Goal: Task Accomplishment & Management: Complete application form

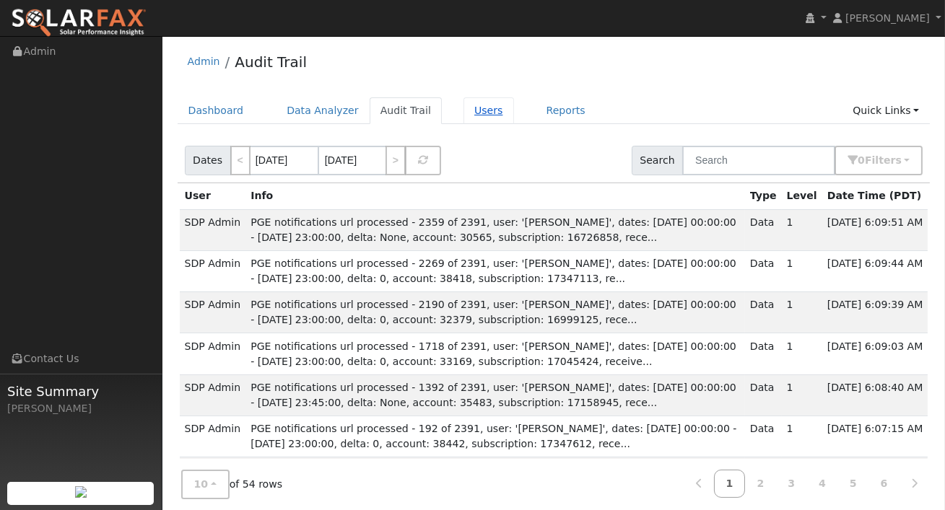
click at [463, 113] on link "Users" at bounding box center [488, 110] width 51 height 27
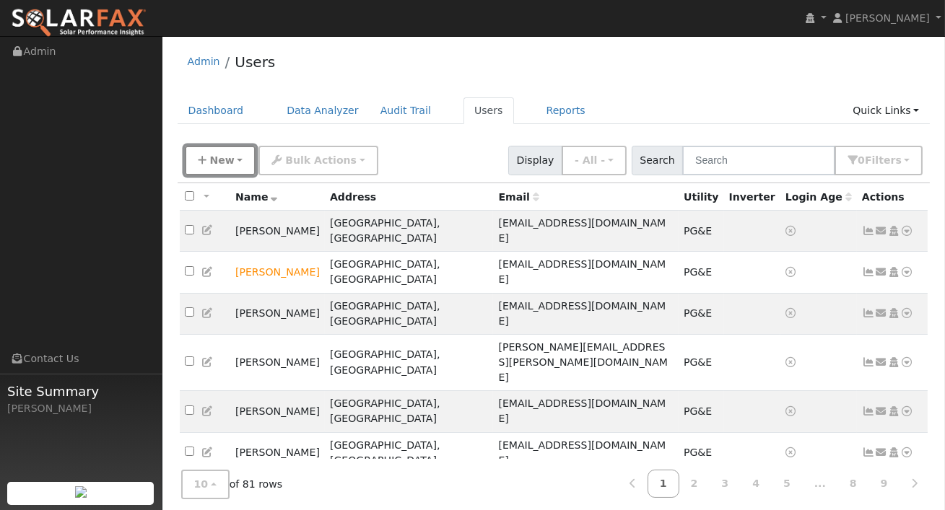
click at [233, 162] on button "New" at bounding box center [220, 161] width 71 height 30
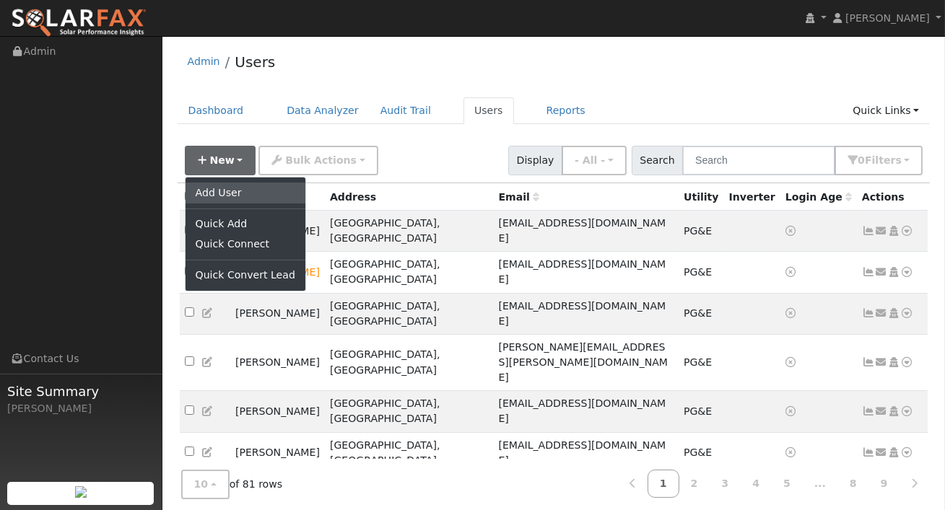
click at [234, 194] on link "Add User" at bounding box center [245, 193] width 120 height 20
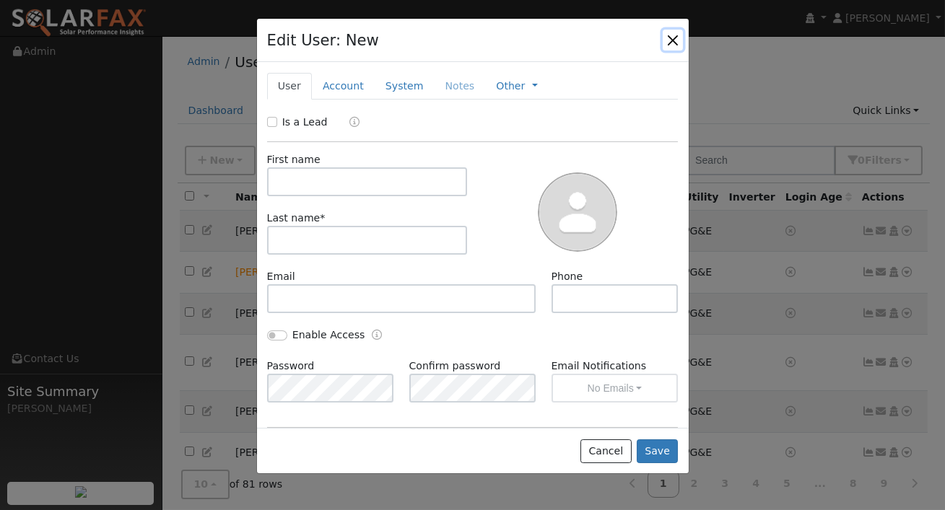
click at [670, 40] on button "button" at bounding box center [672, 40] width 20 height 20
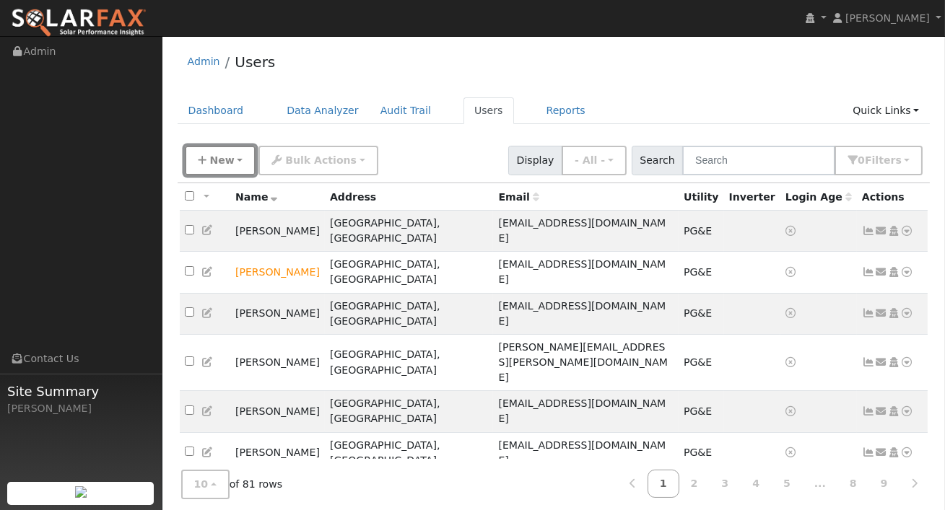
click at [221, 158] on span "New" at bounding box center [221, 160] width 25 height 12
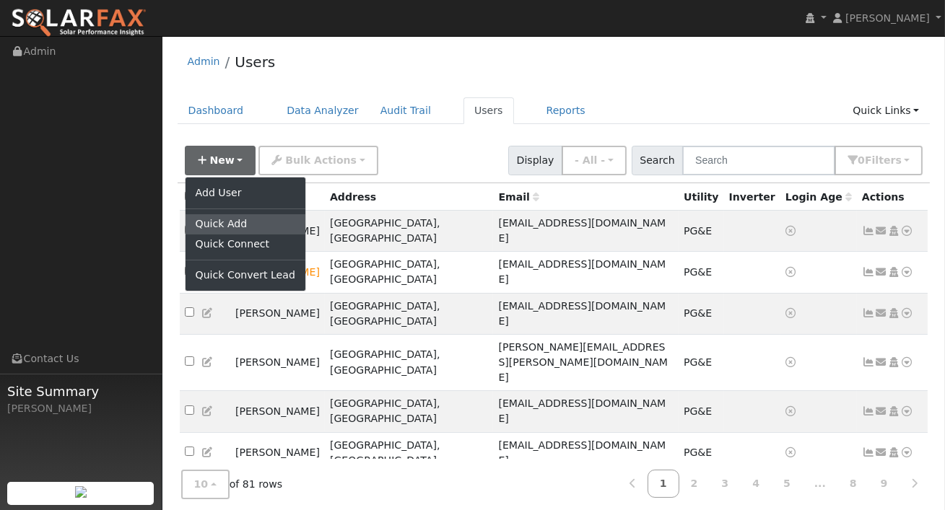
click at [227, 229] on link "Quick Add" at bounding box center [245, 224] width 120 height 20
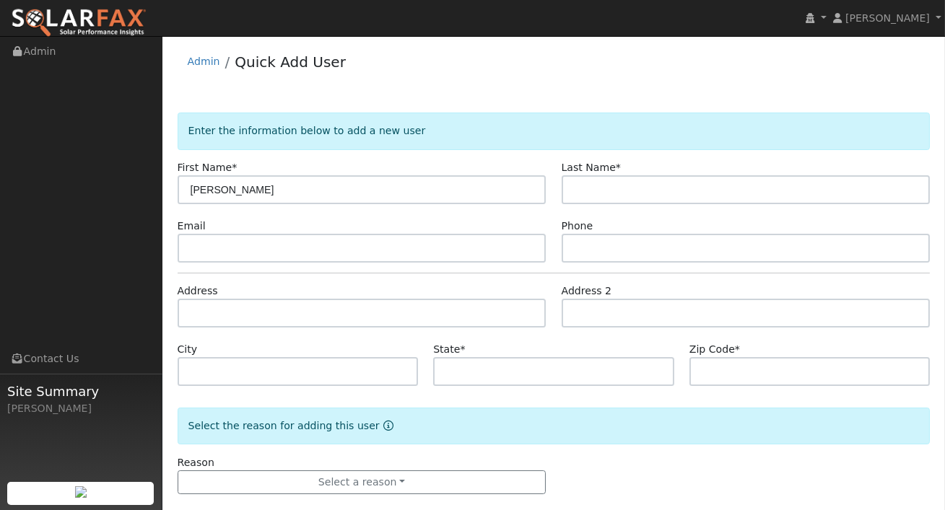
type input "Drew Leo"
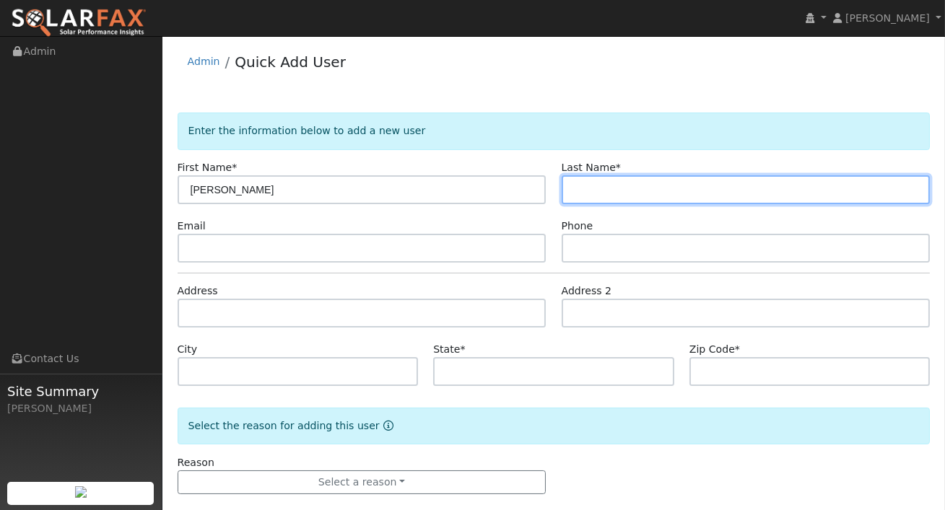
click at [582, 197] on input "text" at bounding box center [745, 189] width 369 height 29
paste input "Drew Leo"
drag, startPoint x: 599, startPoint y: 188, endPoint x: 400, endPoint y: 144, distance: 203.3
click at [400, 144] on form "Enter the information below to add a new user First Name * Drew Leo Last Name *…" at bounding box center [554, 318] width 753 height 411
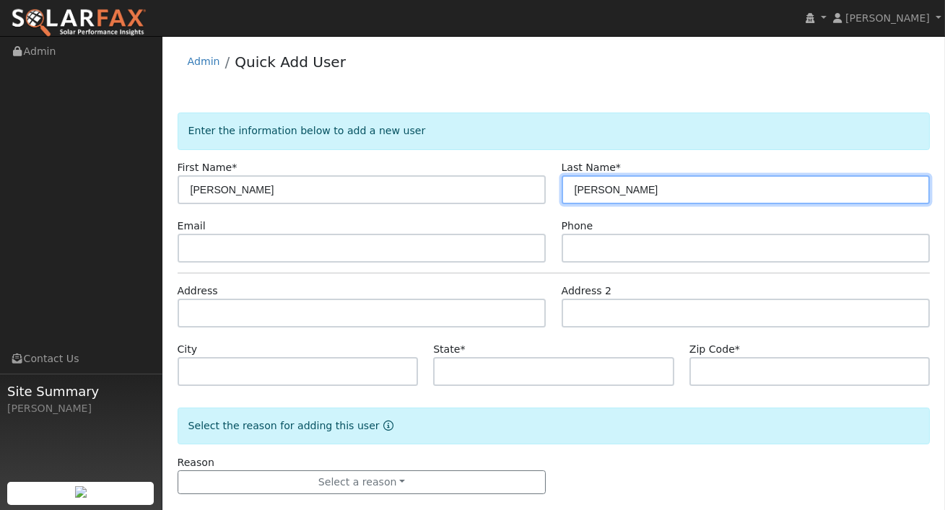
type input "Leo"
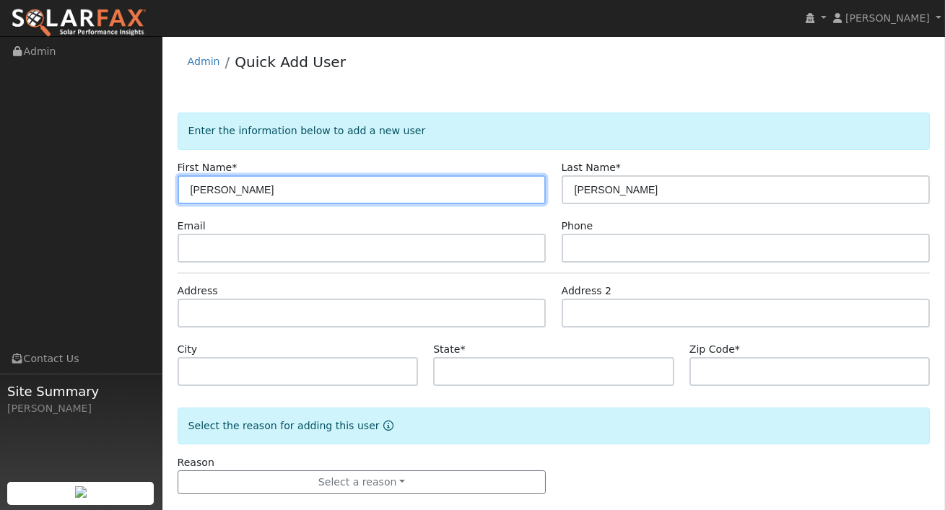
drag, startPoint x: 218, startPoint y: 190, endPoint x: 307, endPoint y: 214, distance: 91.9
click at [307, 214] on form "Enter the information below to add a new user First Name * Drew Leo Last Name *…" at bounding box center [554, 318] width 753 height 411
type input "Drew"
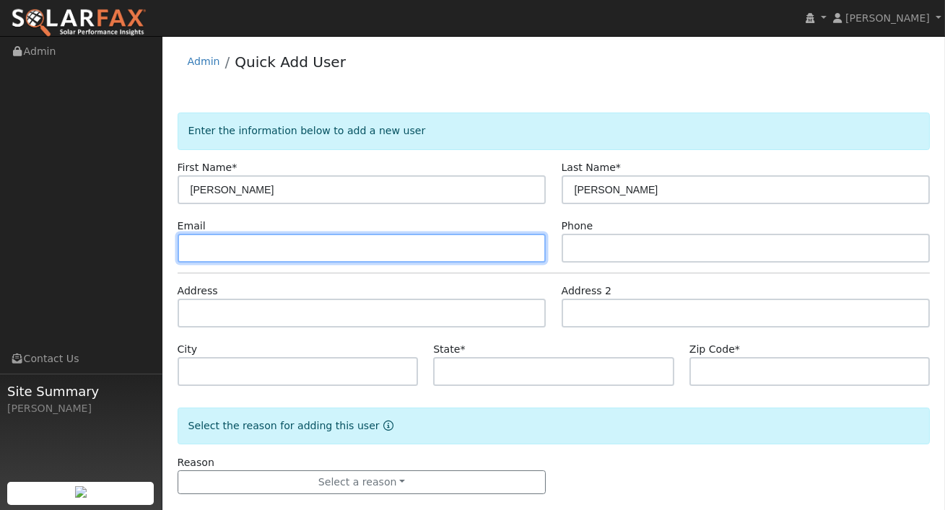
click at [260, 258] on input "text" at bounding box center [362, 248] width 369 height 29
paste input "drewleo12399@gmail.com"
type input "drewleo12399@gmail.com"
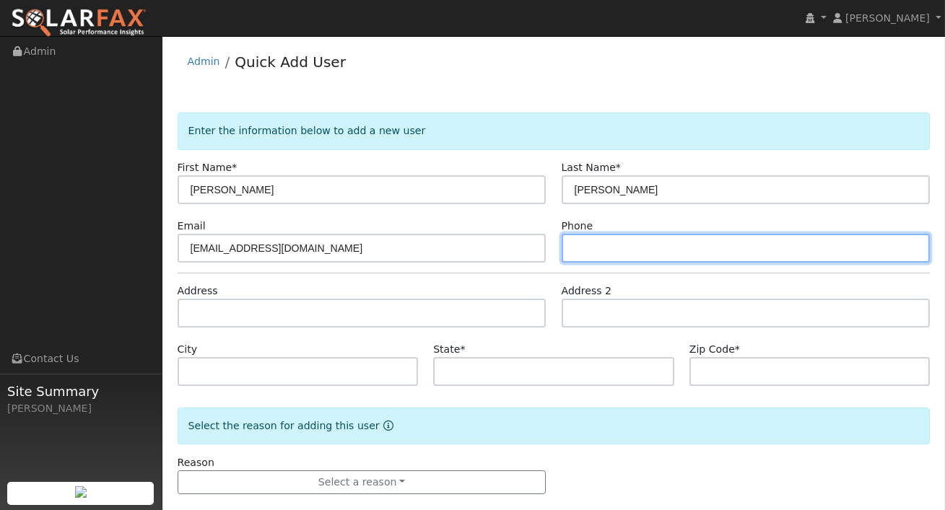
click at [590, 246] on input "text" at bounding box center [745, 248] width 369 height 29
paste input "2132233332"
type input "2132233332"
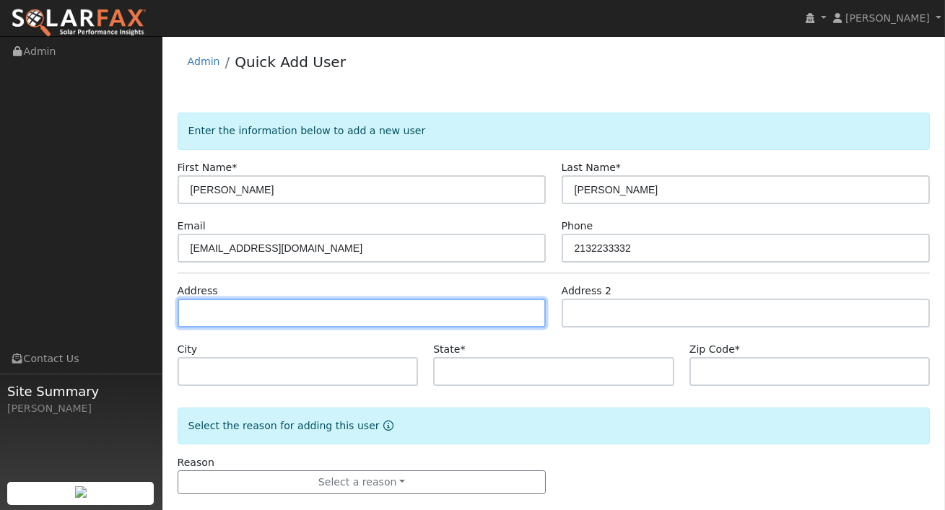
click at [442, 316] on input "text" at bounding box center [362, 313] width 369 height 29
paste input "776 Casner Way Brea CA, 92821"
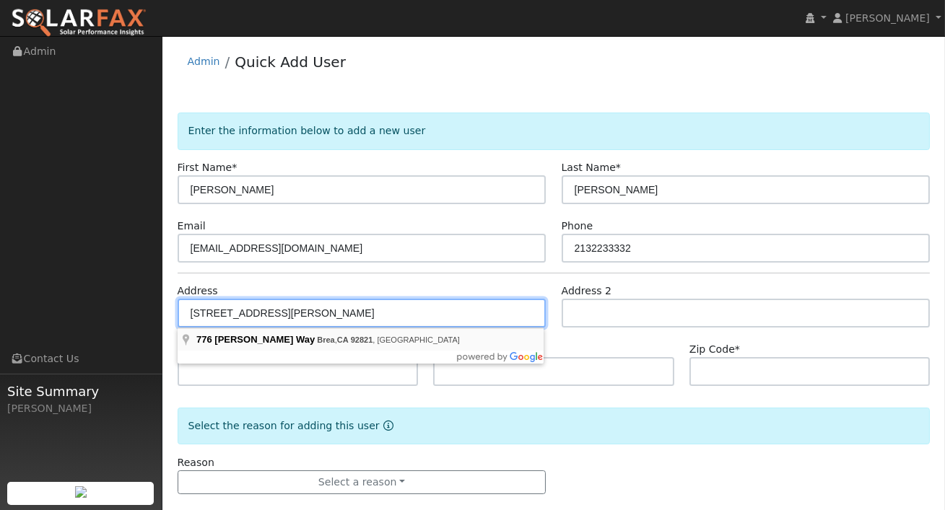
type input "776 Casner Way"
type input "Brea"
type input "CA"
type input "92821"
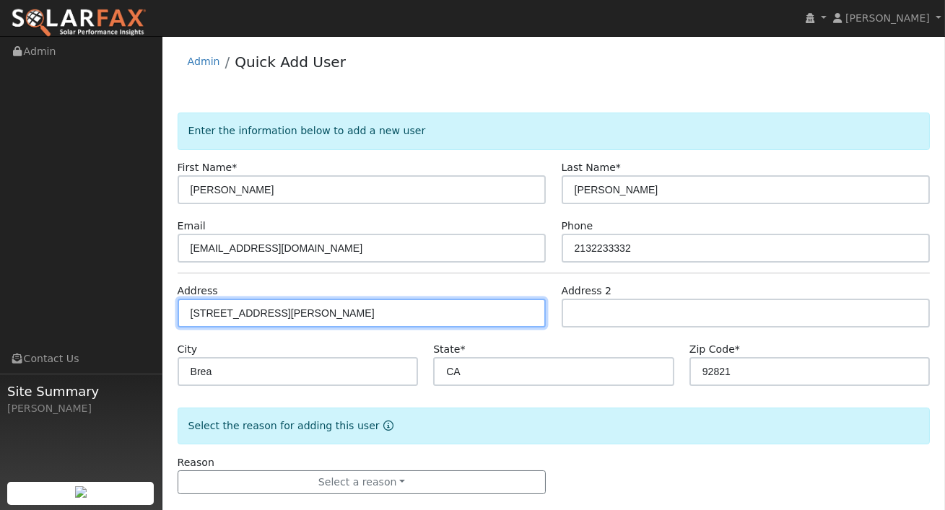
scroll to position [19, 0]
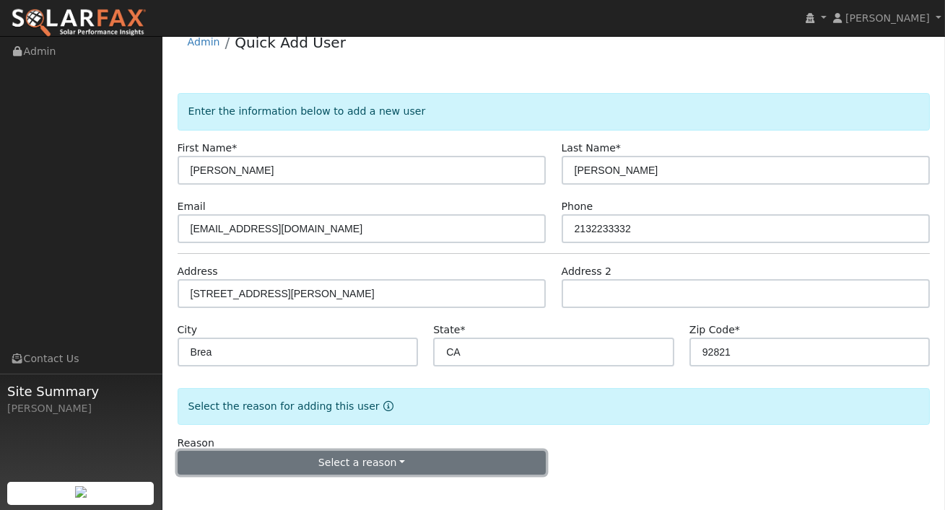
click at [395, 468] on button "Select a reason" at bounding box center [362, 463] width 369 height 25
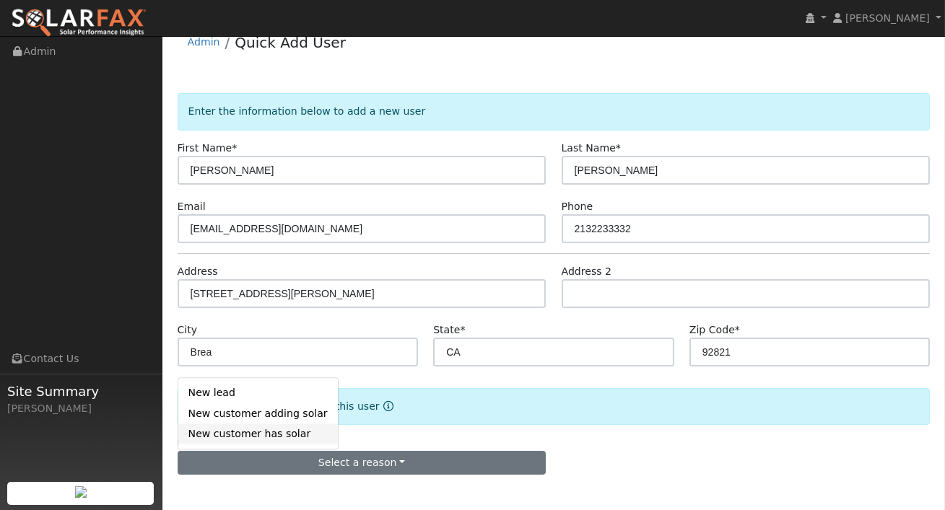
click at [279, 440] on link "New customer has solar" at bounding box center [257, 434] width 159 height 20
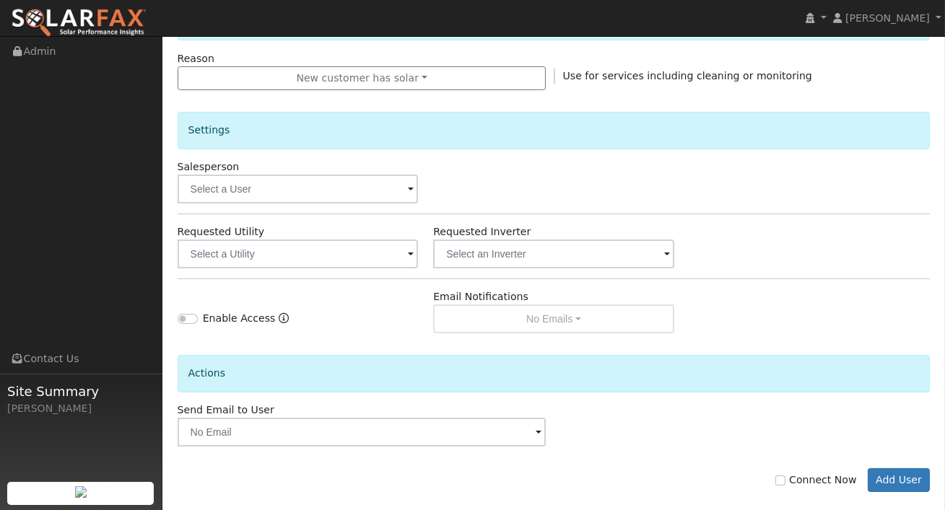
scroll to position [417, 0]
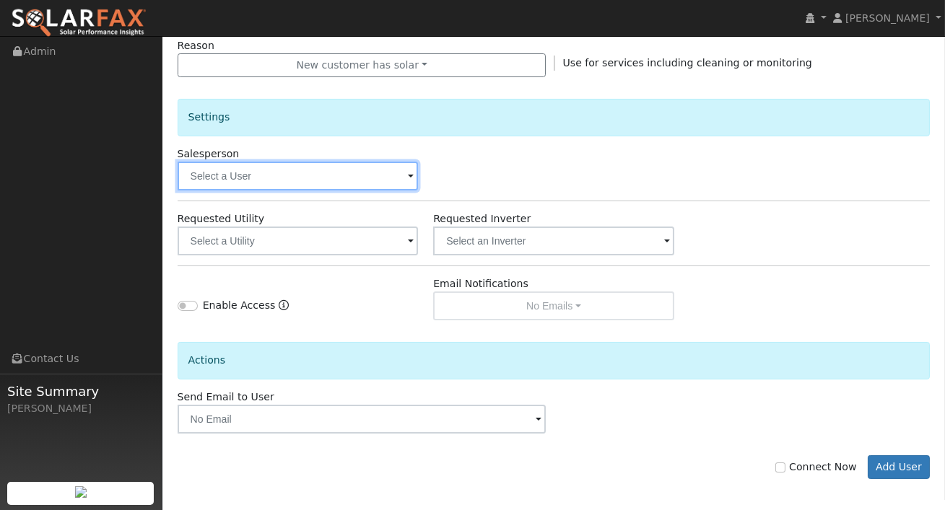
click at [398, 172] on input "text" at bounding box center [298, 176] width 241 height 29
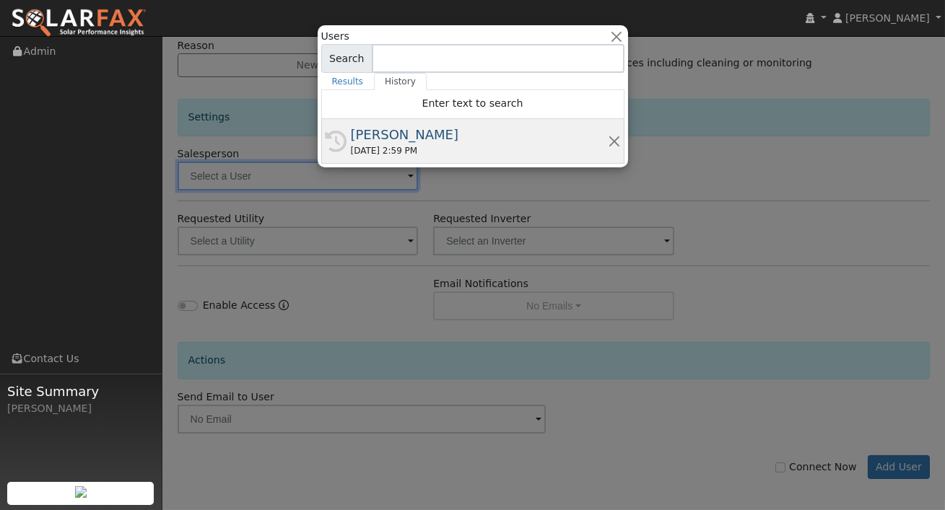
click at [406, 146] on div "09/29/2025 2:59 PM" at bounding box center [479, 150] width 257 height 13
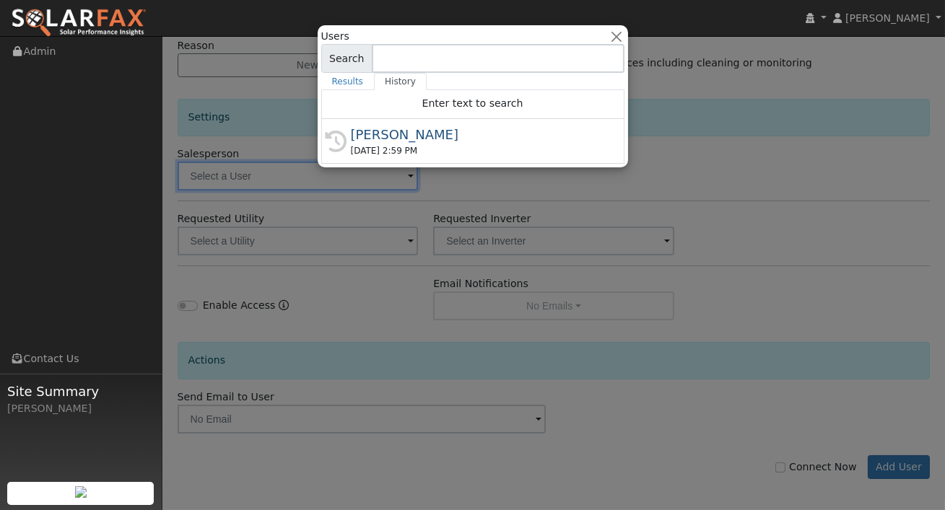
type input "[PERSON_NAME]"
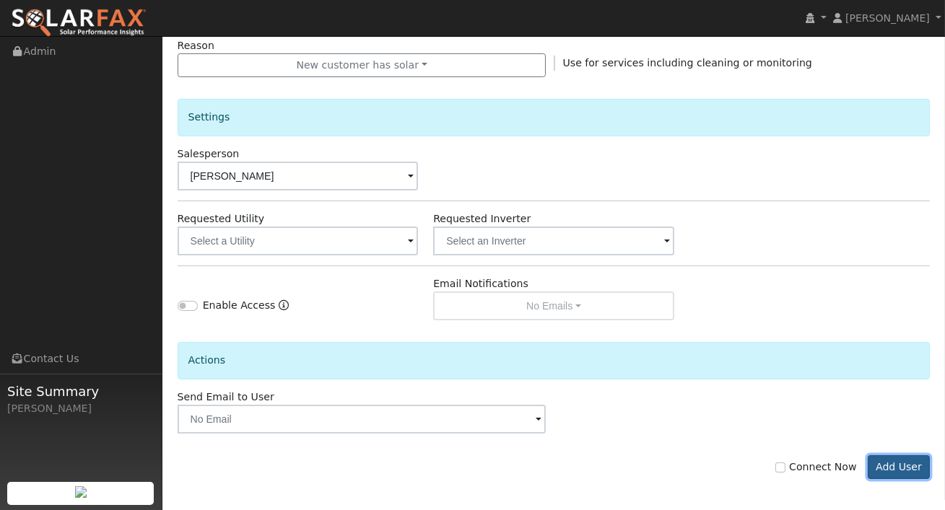
click at [898, 475] on button "Add User" at bounding box center [898, 467] width 63 height 25
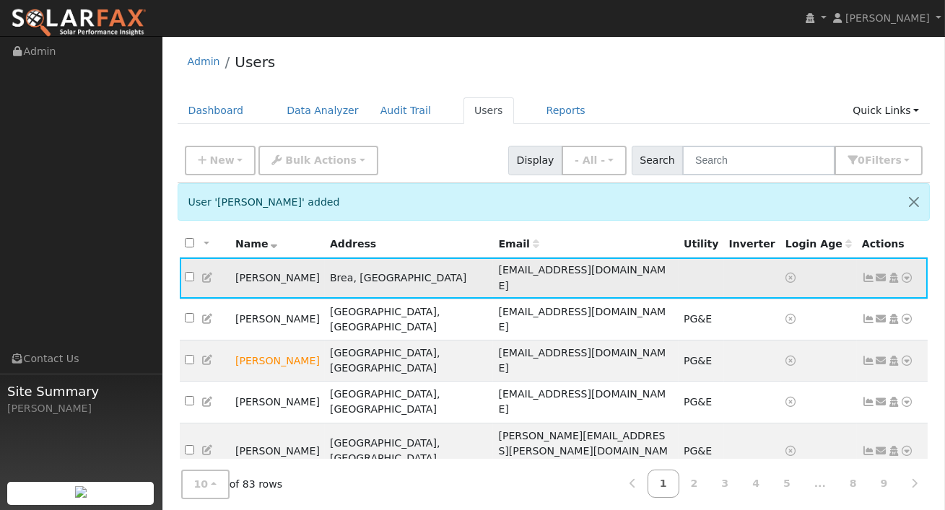
click at [905, 274] on icon at bounding box center [907, 278] width 13 height 10
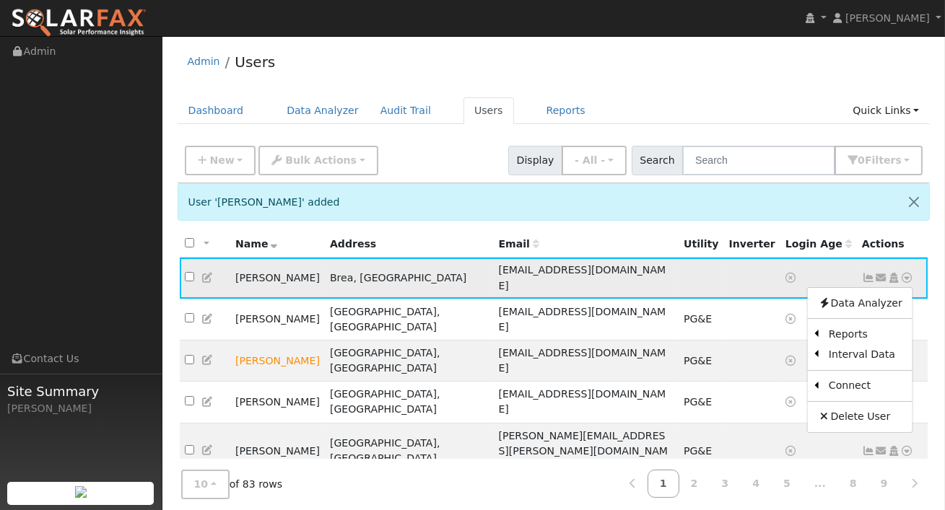
click at [875, 273] on icon at bounding box center [881, 278] width 13 height 10
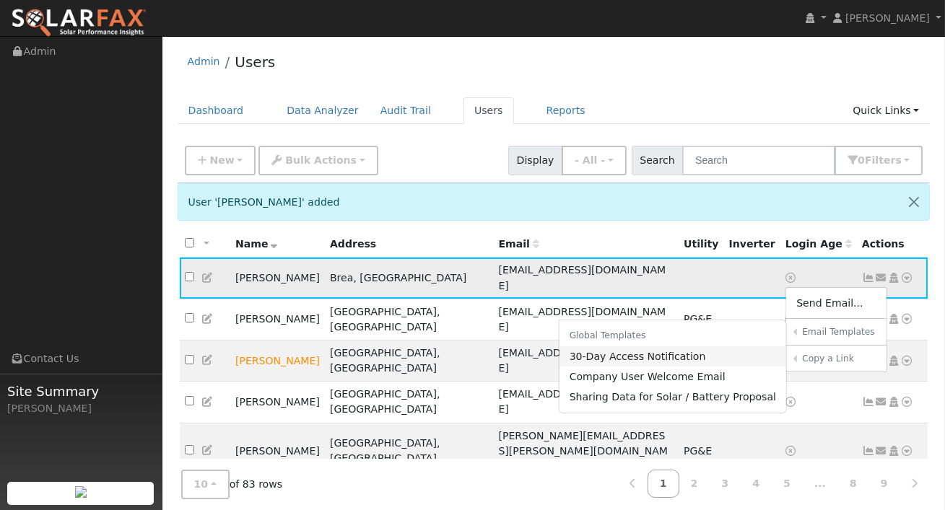
click at [660, 356] on link "30-Day Access Notification" at bounding box center [672, 356] width 227 height 20
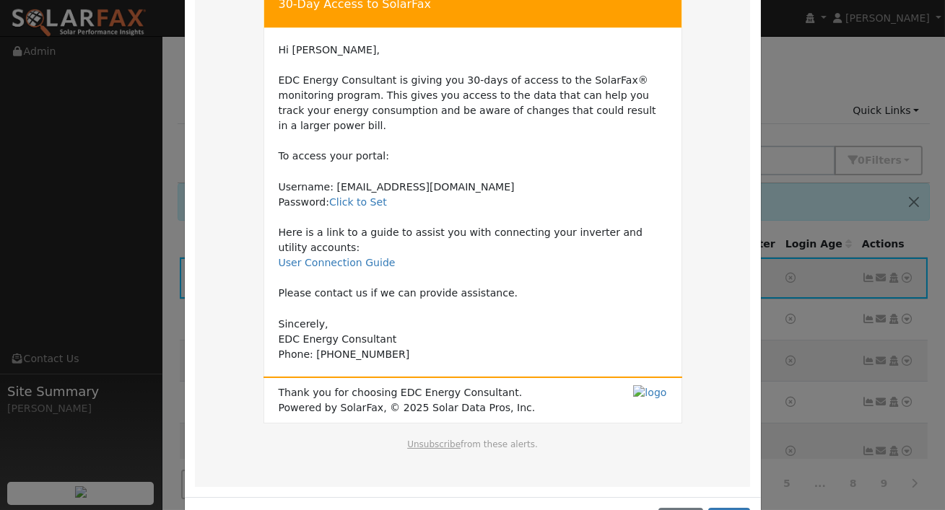
scroll to position [149, 0]
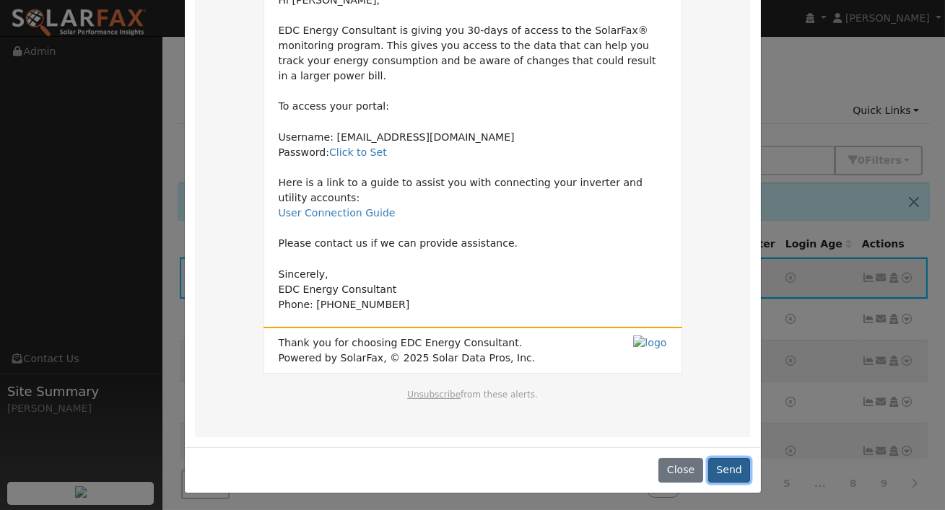
click at [728, 472] on button "Send" at bounding box center [729, 470] width 43 height 25
